Goal: Task Accomplishment & Management: Manage account settings

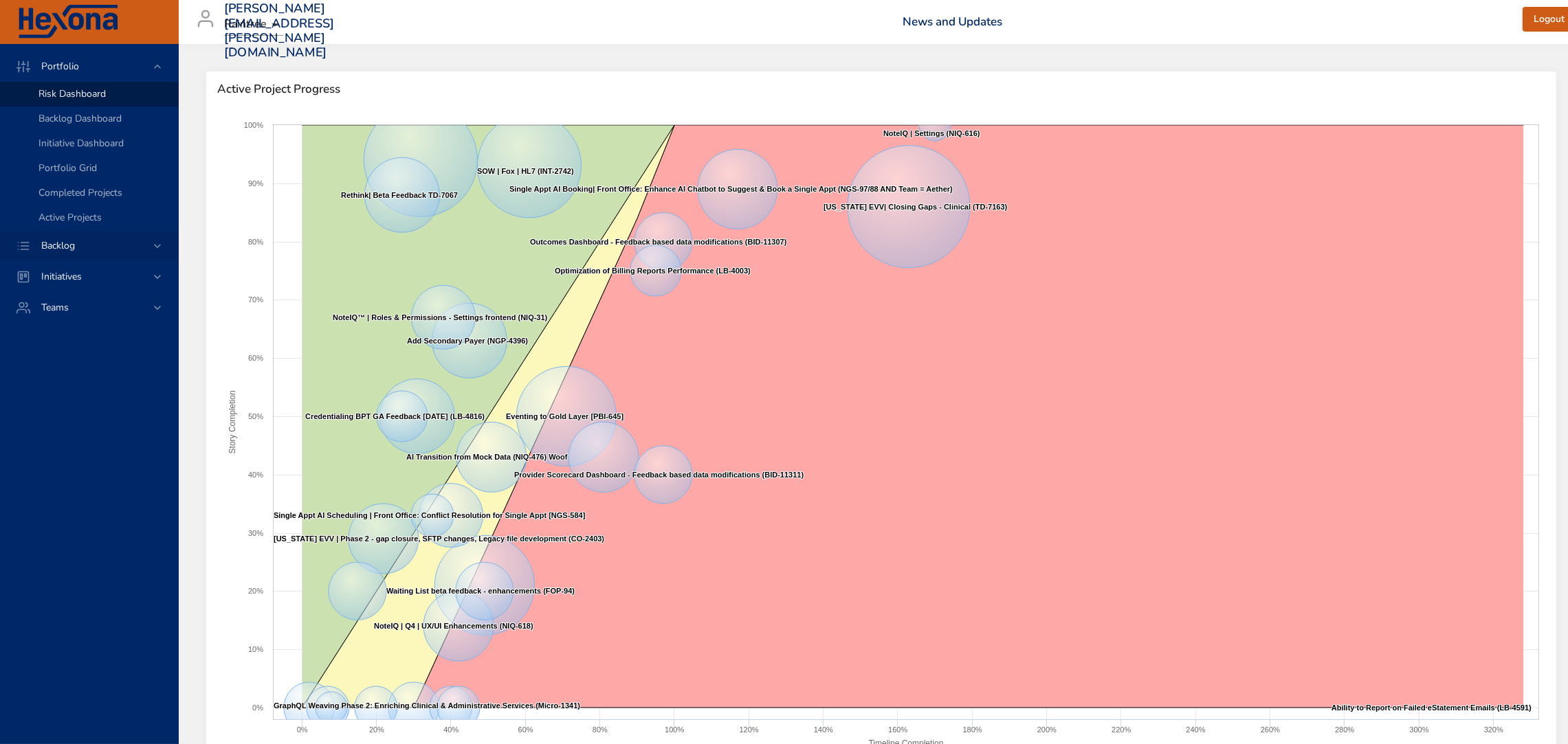
click at [72, 239] on span "Backlog" at bounding box center [58, 245] width 55 height 13
click at [66, 111] on div "Backlog" at bounding box center [89, 96] width 178 height 31
click at [58, 119] on span "Backlog Details" at bounding box center [71, 125] width 66 height 13
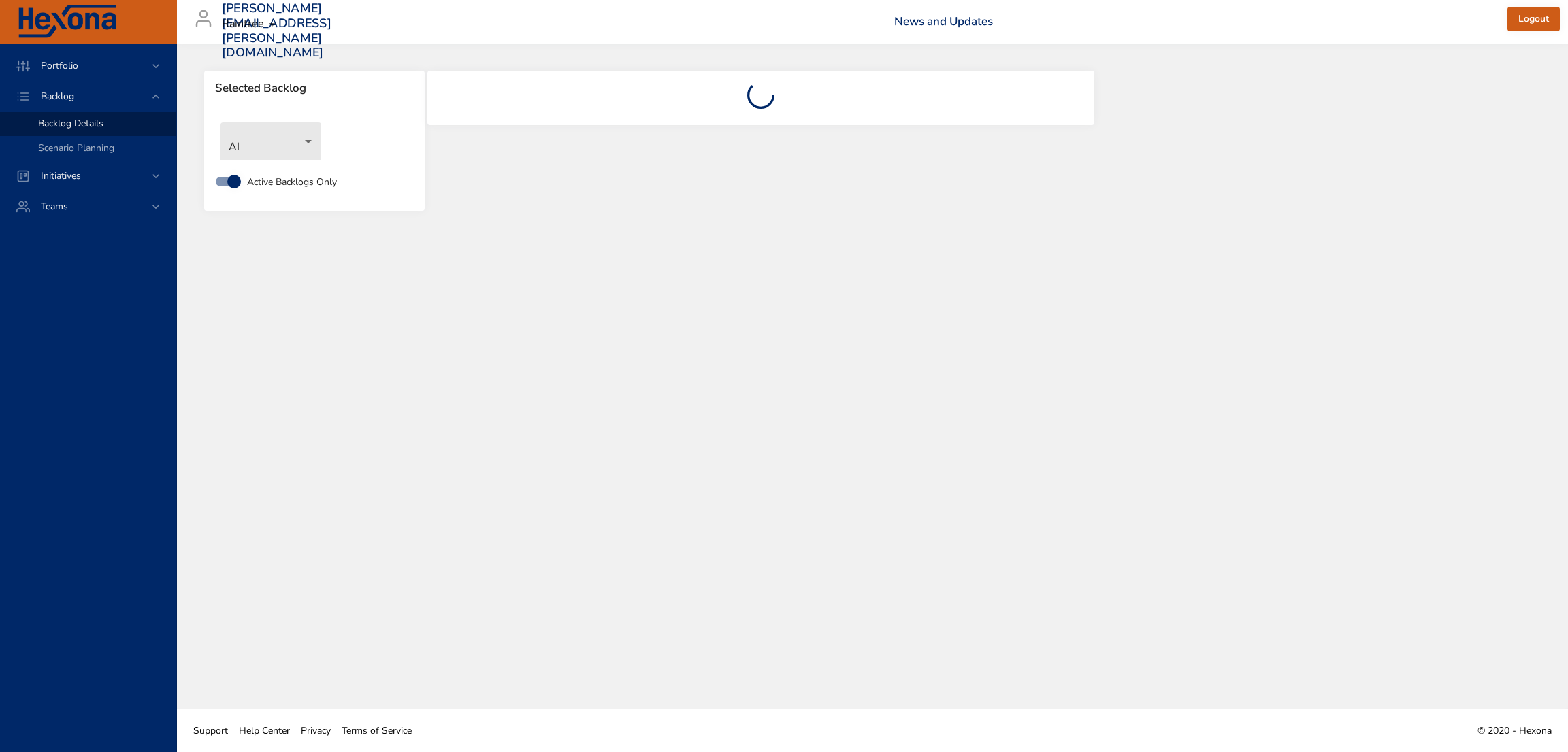
click at [305, 150] on body "Portfolio Backlog Backlog Details Scenario Planning Initiatives Teams [PERSON_N…" at bounding box center [784, 376] width 1568 height 752
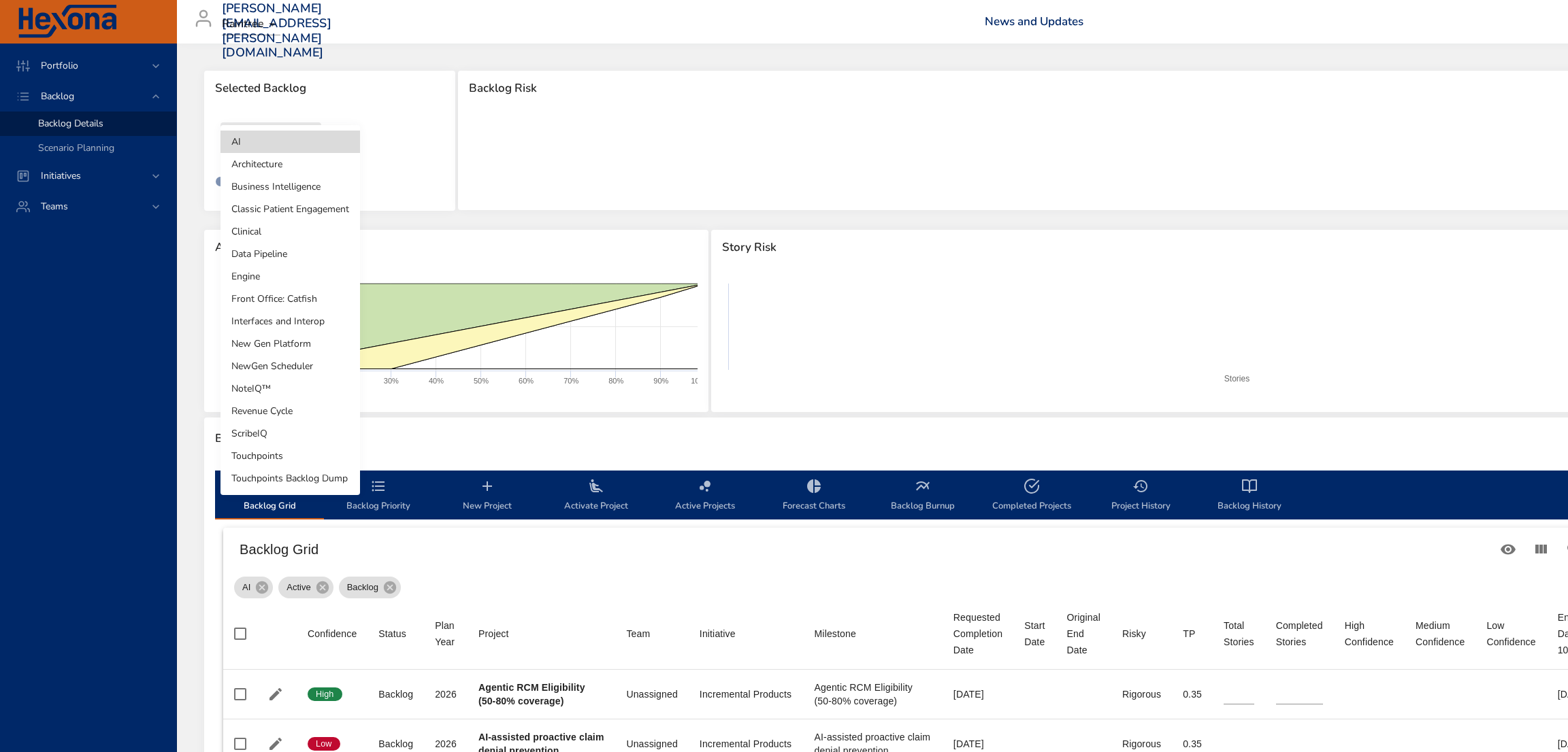
click at [319, 369] on li "NewGen Scheduler" at bounding box center [290, 366] width 139 height 23
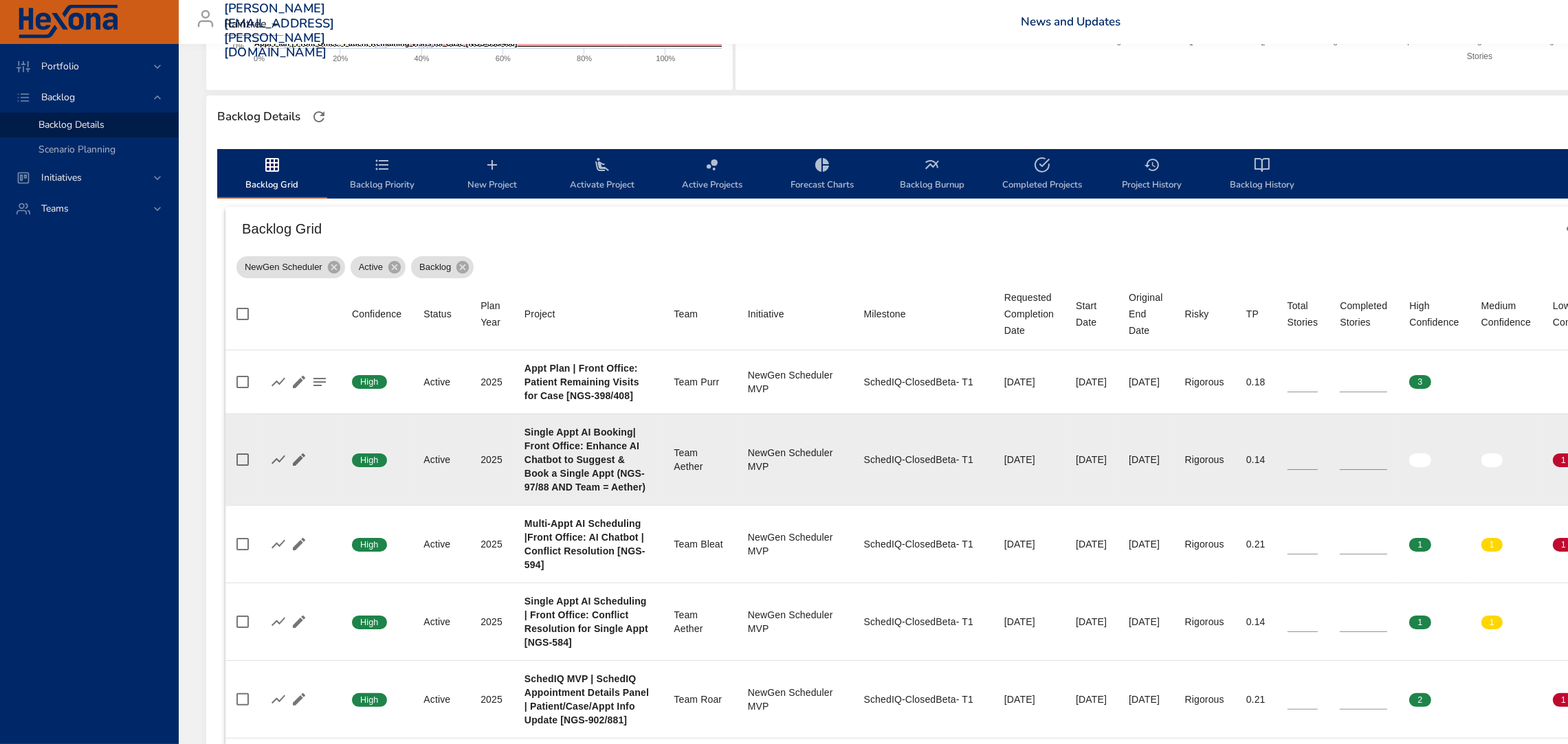
scroll to position [289, 25]
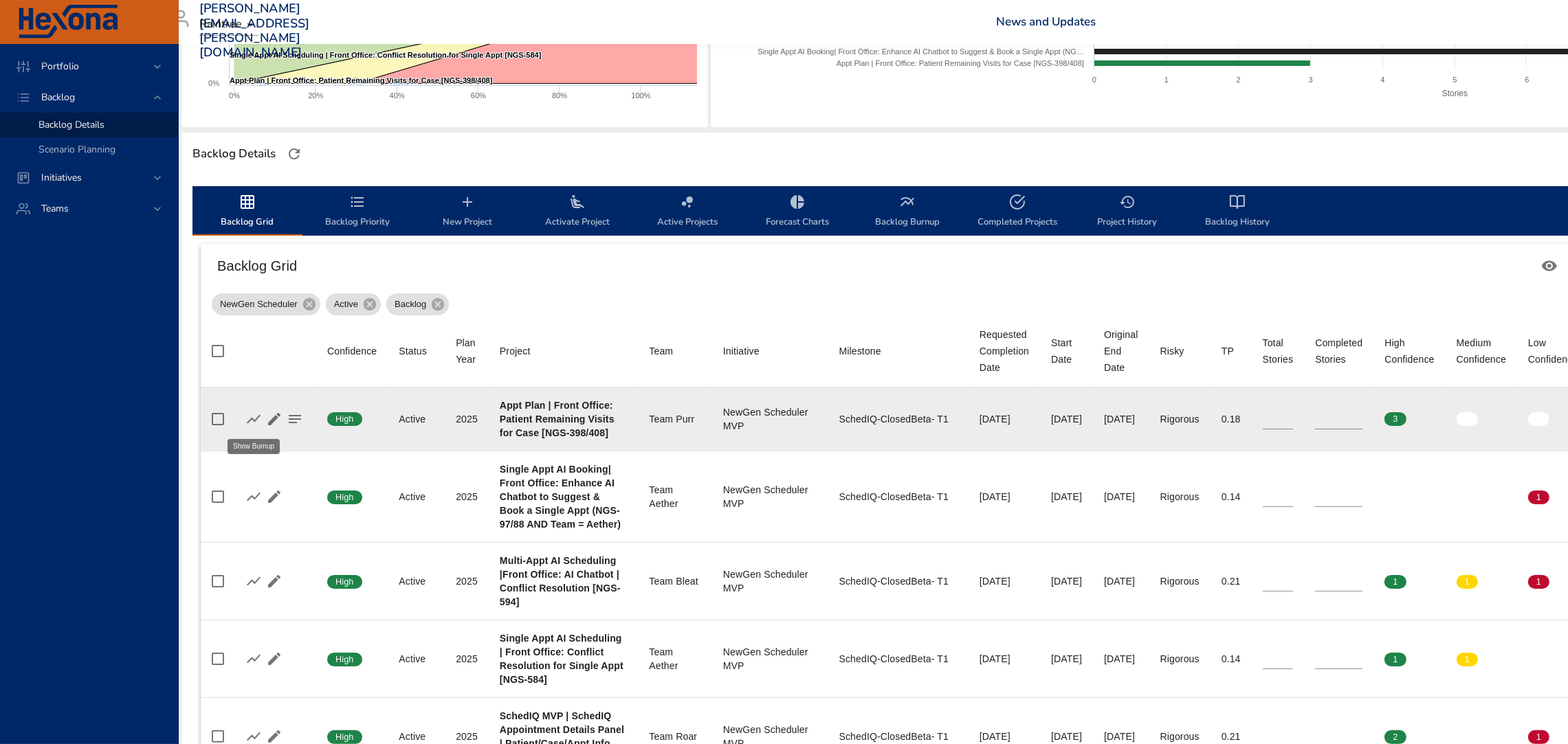
click at [250, 417] on icon "button" at bounding box center [253, 419] width 17 height 17
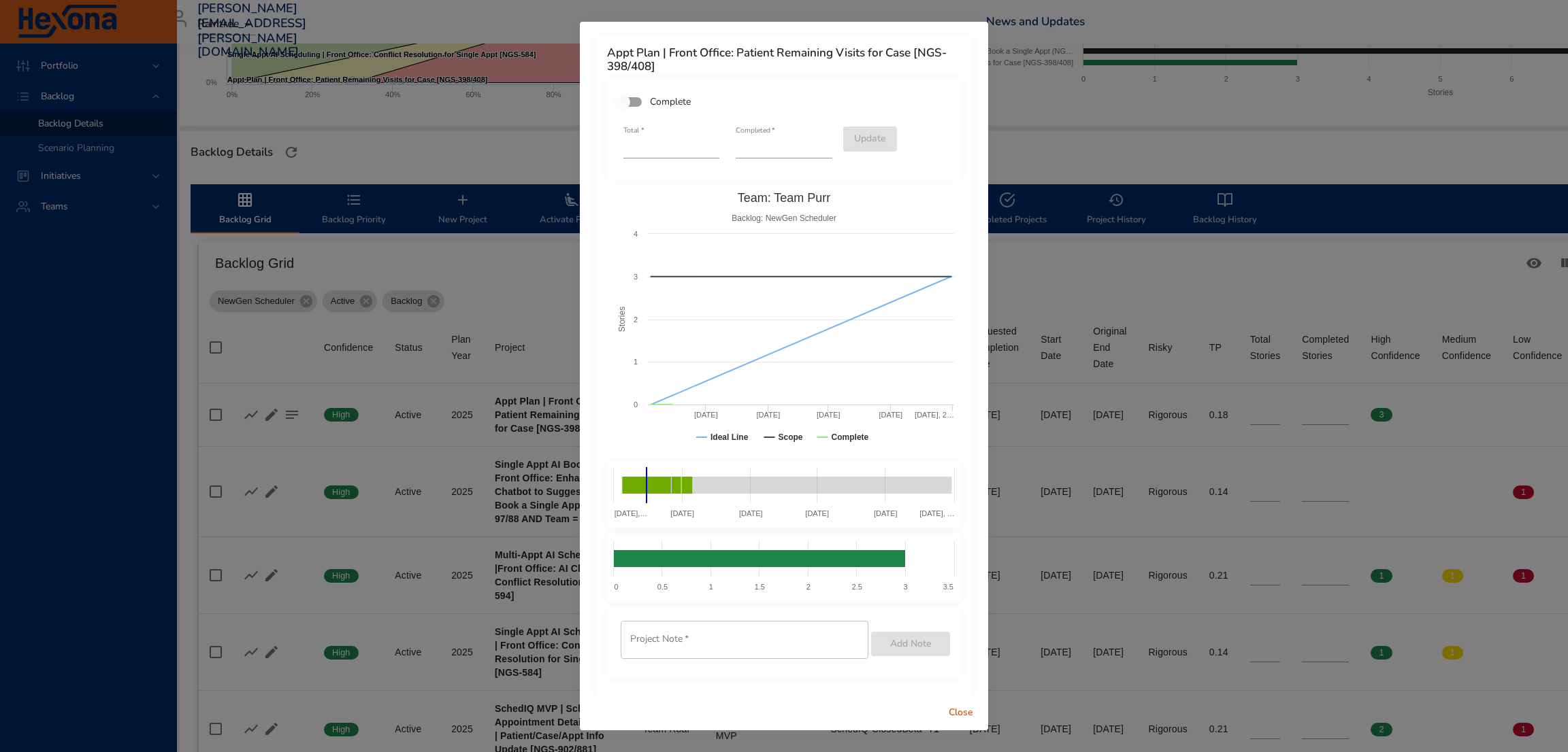
click at [815, 143] on input "*" at bounding box center [784, 148] width 96 height 22
type input "*"
click at [815, 143] on input "*" at bounding box center [784, 148] width 96 height 22
click at [854, 135] on span "Update" at bounding box center [870, 139] width 32 height 17
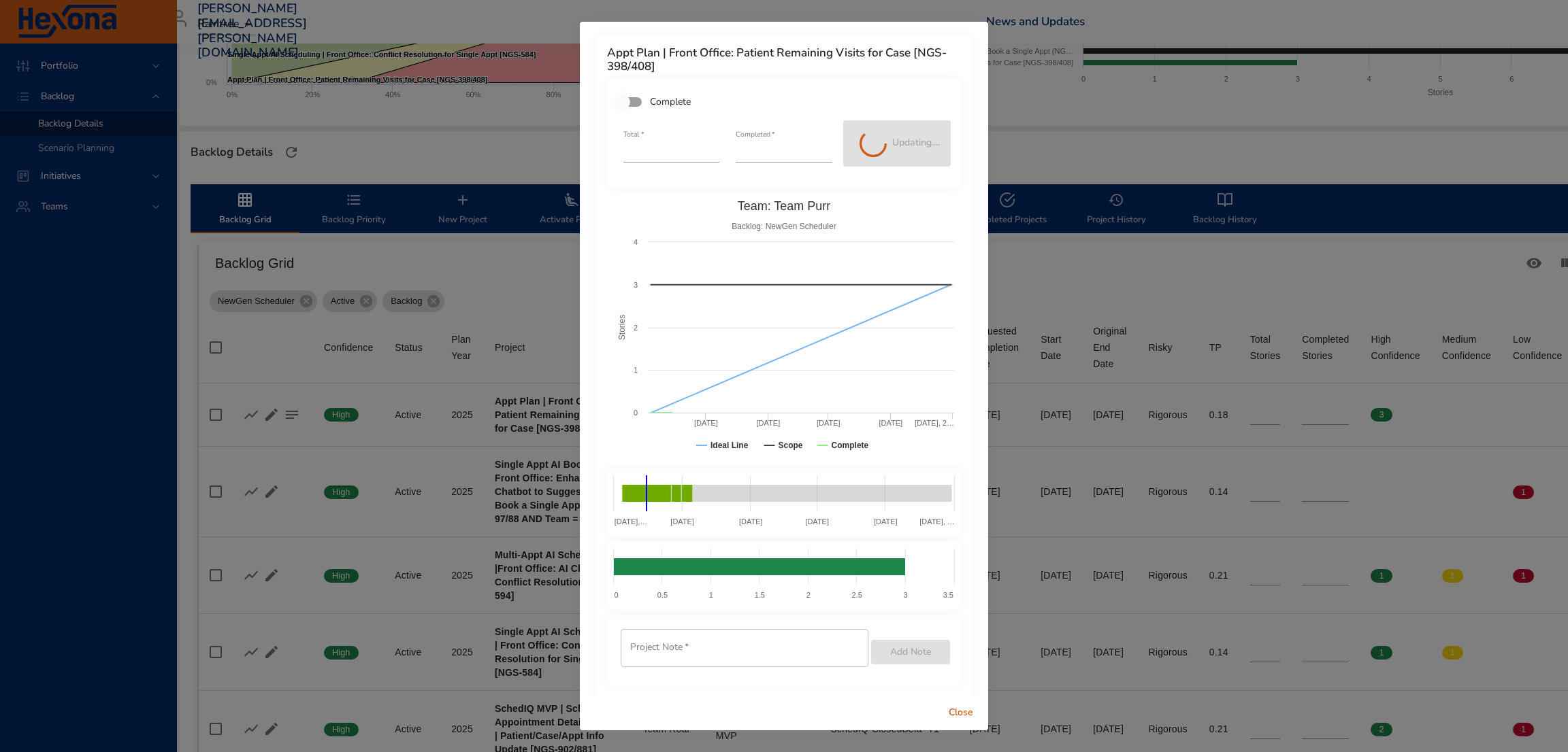
click at [957, 715] on span "Close" at bounding box center [961, 714] width 33 height 17
type input "*"
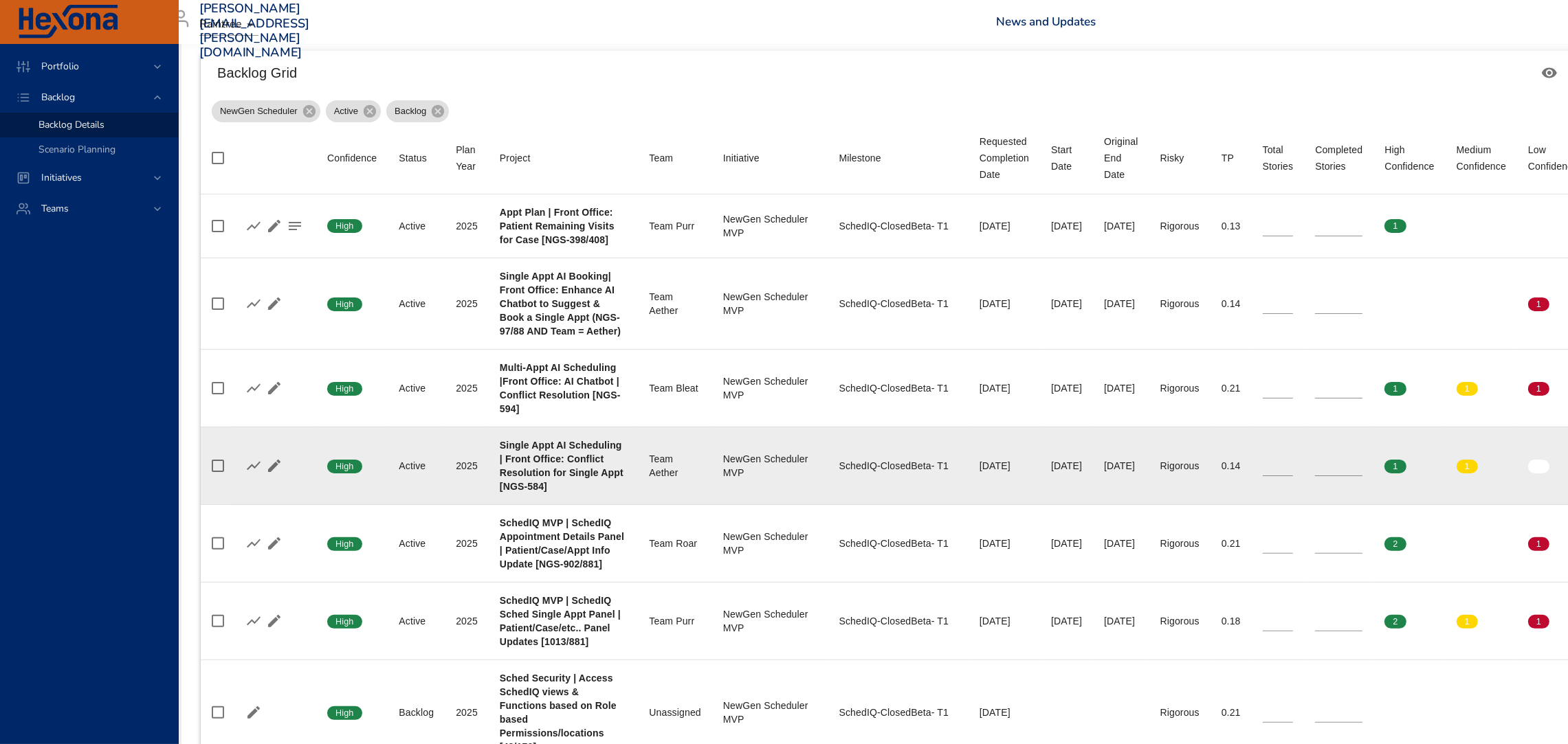
scroll to position [483, 25]
click at [254, 466] on icon "button" at bounding box center [253, 465] width 13 height 9
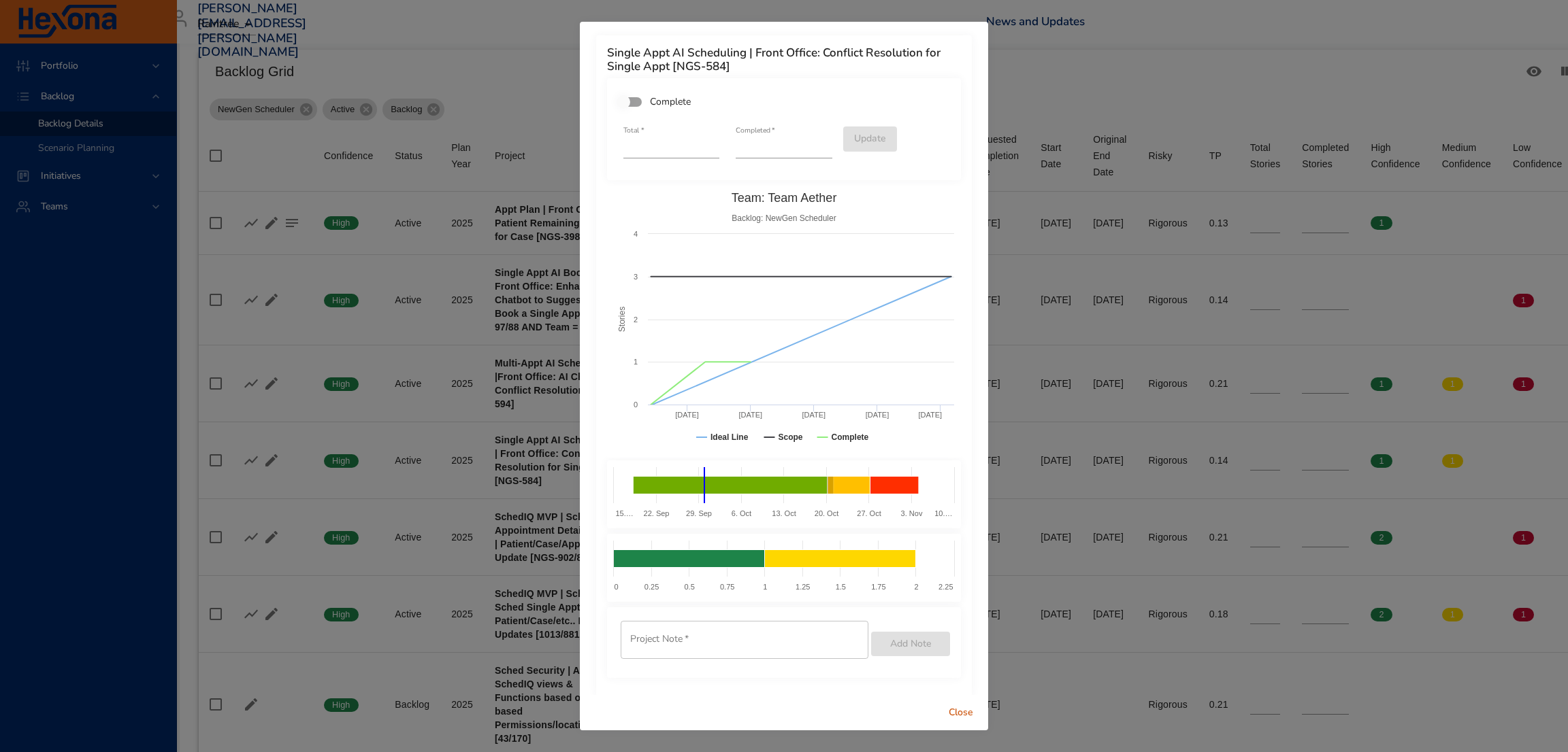
type input "*"
click at [818, 142] on input "*" at bounding box center [784, 148] width 96 height 22
click at [867, 135] on span "Update" at bounding box center [870, 139] width 32 height 17
type input "*"
click at [957, 710] on span "Close" at bounding box center [961, 714] width 33 height 17
